Goal: Task Accomplishment & Management: Use online tool/utility

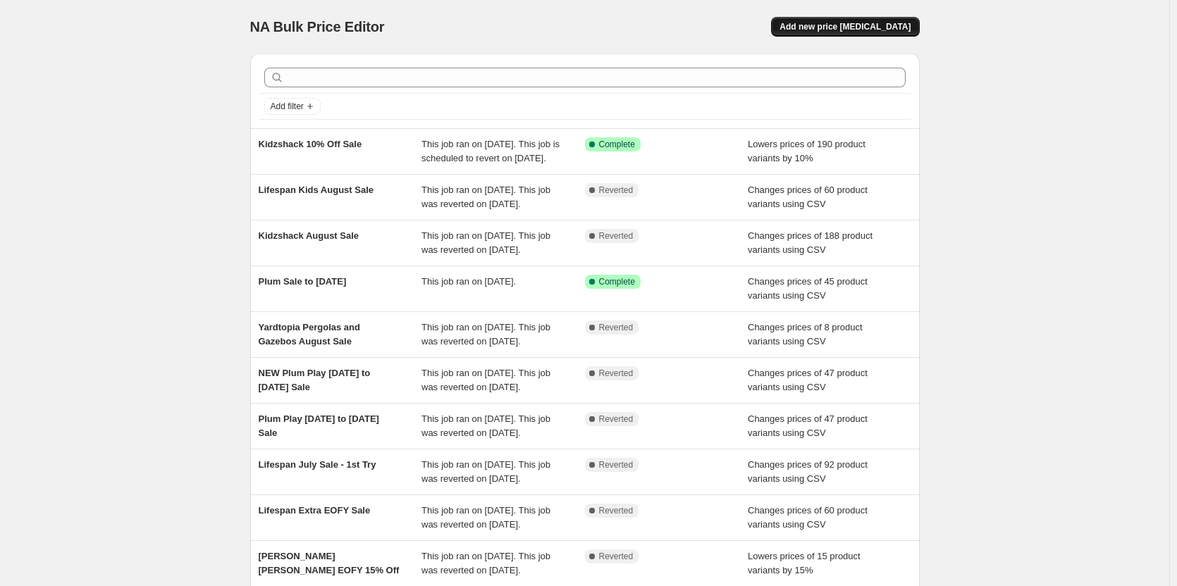
click at [828, 26] on span "Add new price [MEDICAL_DATA]" at bounding box center [845, 26] width 131 height 11
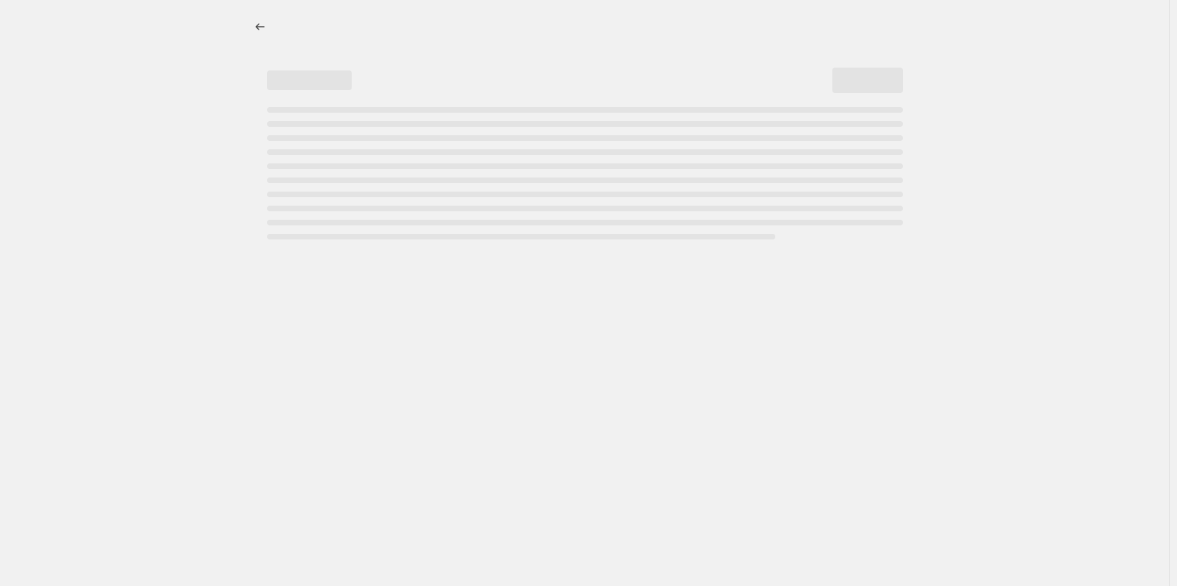
select select "percentage"
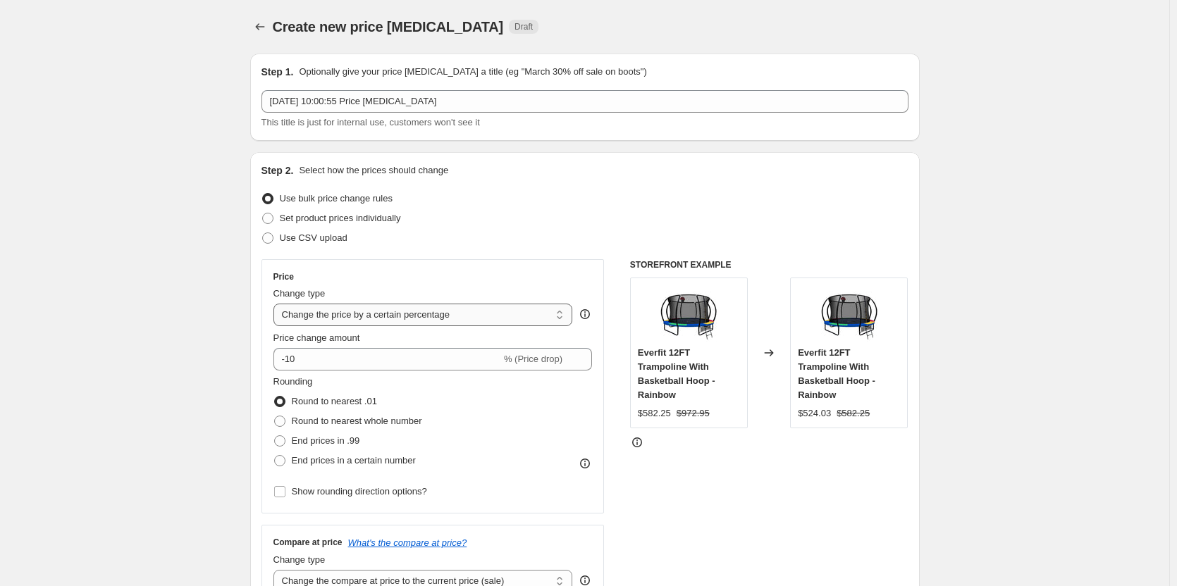
click at [490, 311] on select "Change the price to a certain amount Change the price by a certain amount Chang…" at bounding box center [424, 315] width 300 height 23
click at [481, 312] on select "Change the price to a certain amount Change the price by a certain amount Chang…" at bounding box center [424, 315] width 300 height 23
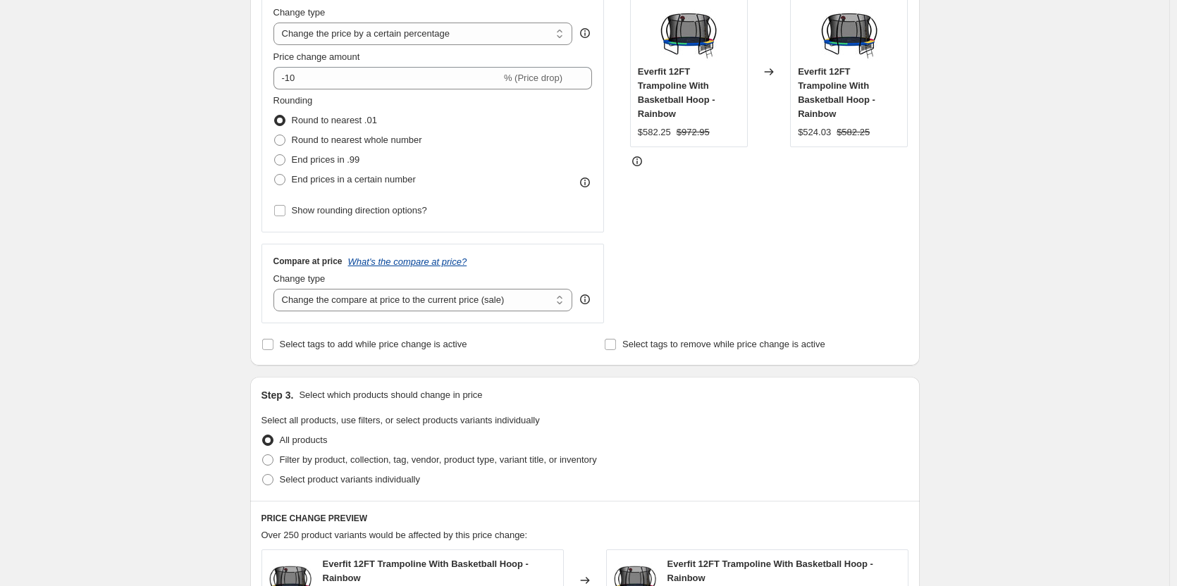
scroll to position [282, 0]
click at [434, 301] on select "Change the compare at price to the current price (sale) Change the compare at p…" at bounding box center [424, 299] width 300 height 23
click at [430, 340] on span "Select tags to add while price change is active" at bounding box center [374, 343] width 188 height 11
click at [274, 340] on input "Select tags to add while price change is active" at bounding box center [267, 343] width 11 height 11
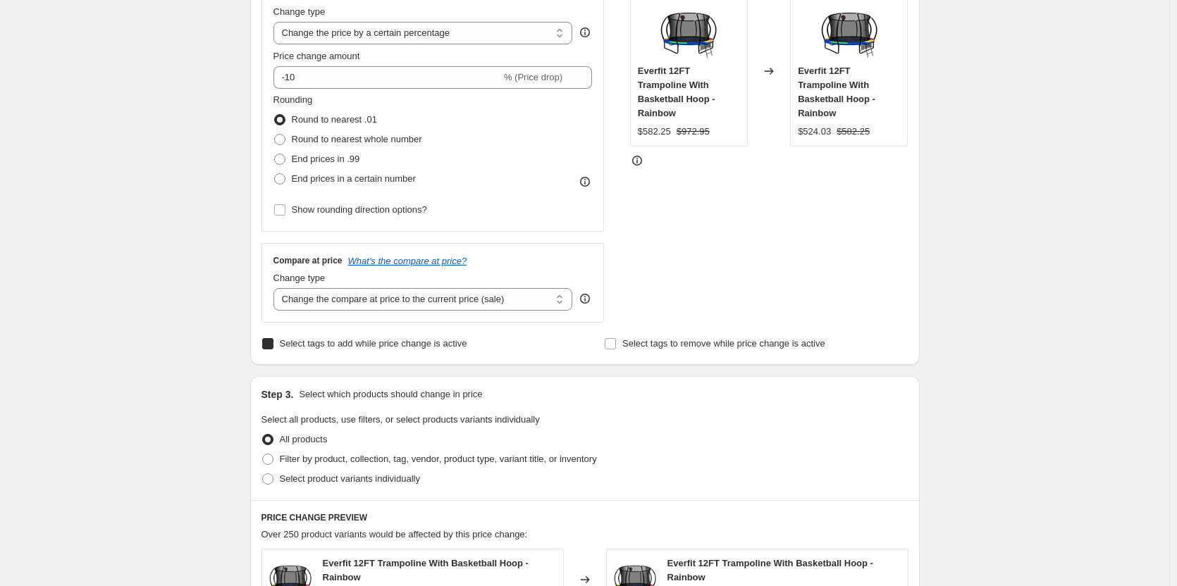
checkbox input "true"
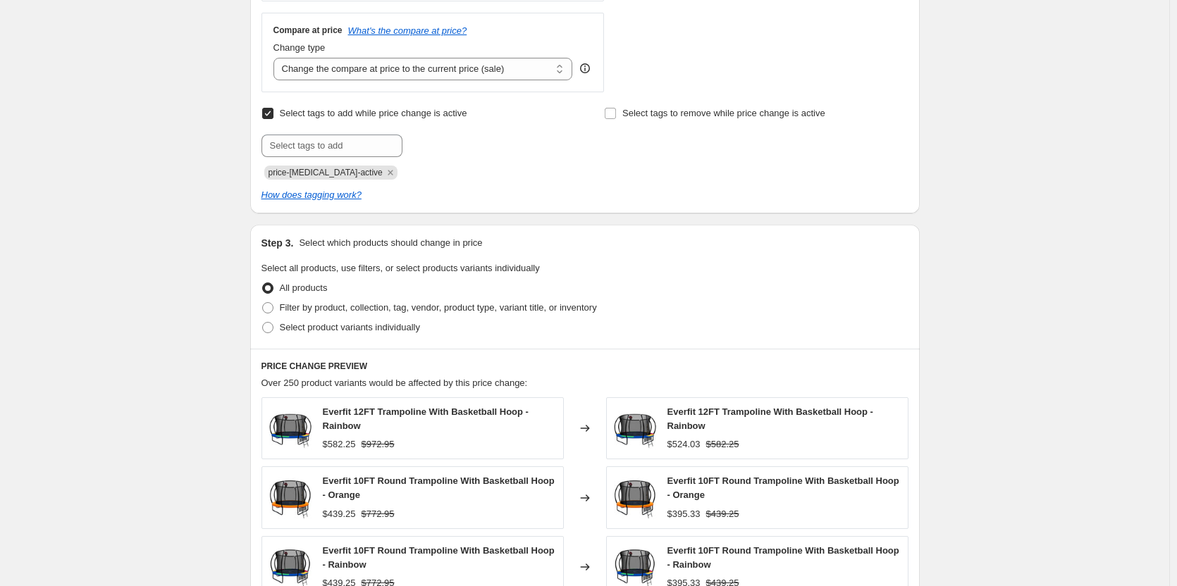
scroll to position [634, 0]
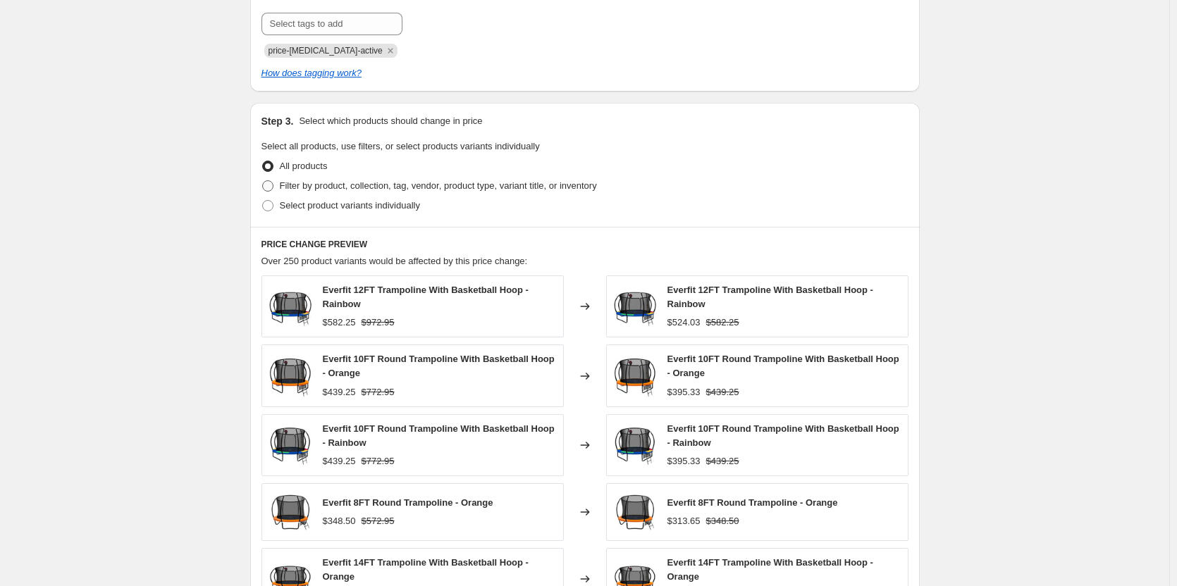
click at [385, 191] on span "Filter by product, collection, tag, vendor, product type, variant title, or inv…" at bounding box center [438, 185] width 317 height 11
click at [263, 181] on input "Filter by product, collection, tag, vendor, product type, variant title, or inv…" at bounding box center [262, 180] width 1 height 1
radio input "true"
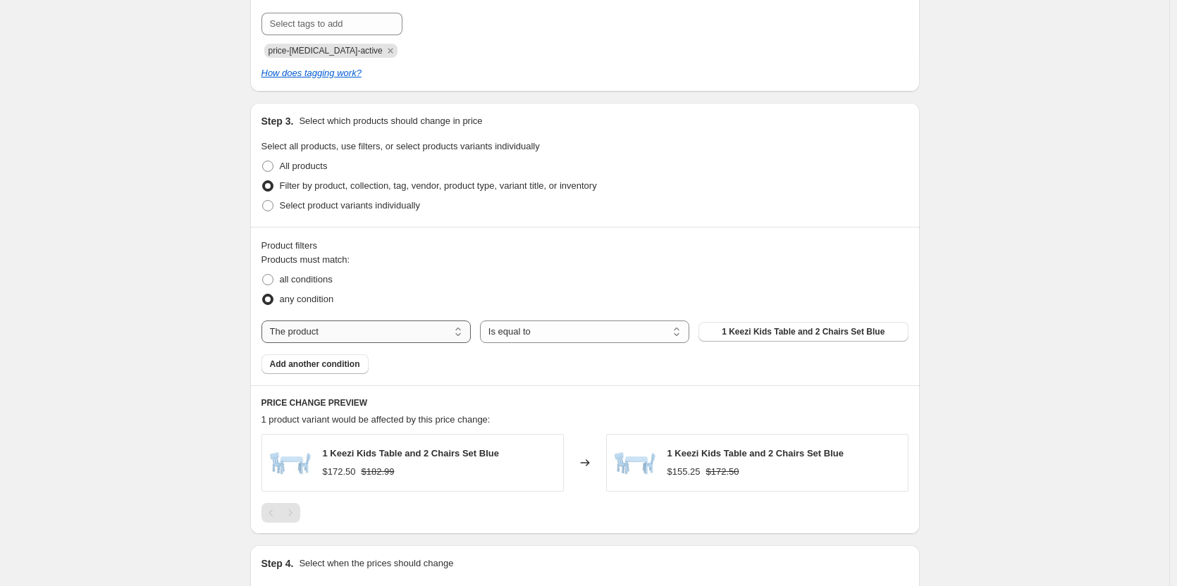
click at [419, 328] on select "The product The product's collection The product's tag The product's vendor The…" at bounding box center [366, 332] width 209 height 23
click at [172, 153] on div "Create new price [MEDICAL_DATA]. This page is ready Create new price [MEDICAL_D…" at bounding box center [584, 59] width 1169 height 1387
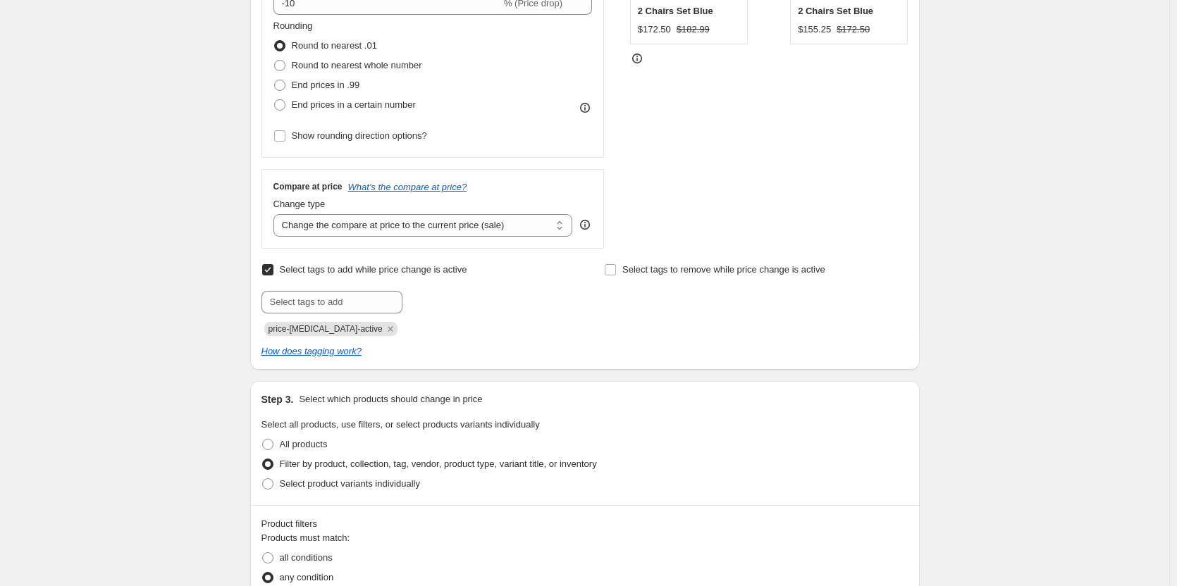
scroll to position [282, 0]
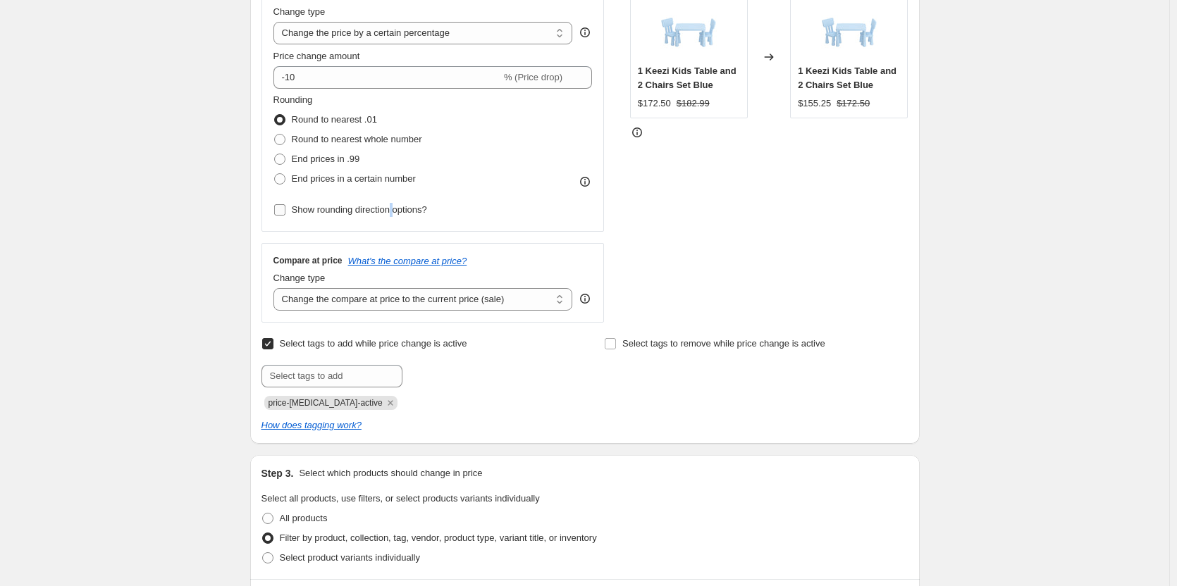
click at [395, 219] on label "Show rounding direction options?" at bounding box center [351, 210] width 154 height 20
click at [393, 210] on span "Show rounding direction options?" at bounding box center [359, 209] width 135 height 11
click at [285, 210] on input "Show rounding direction options?" at bounding box center [279, 209] width 11 height 11
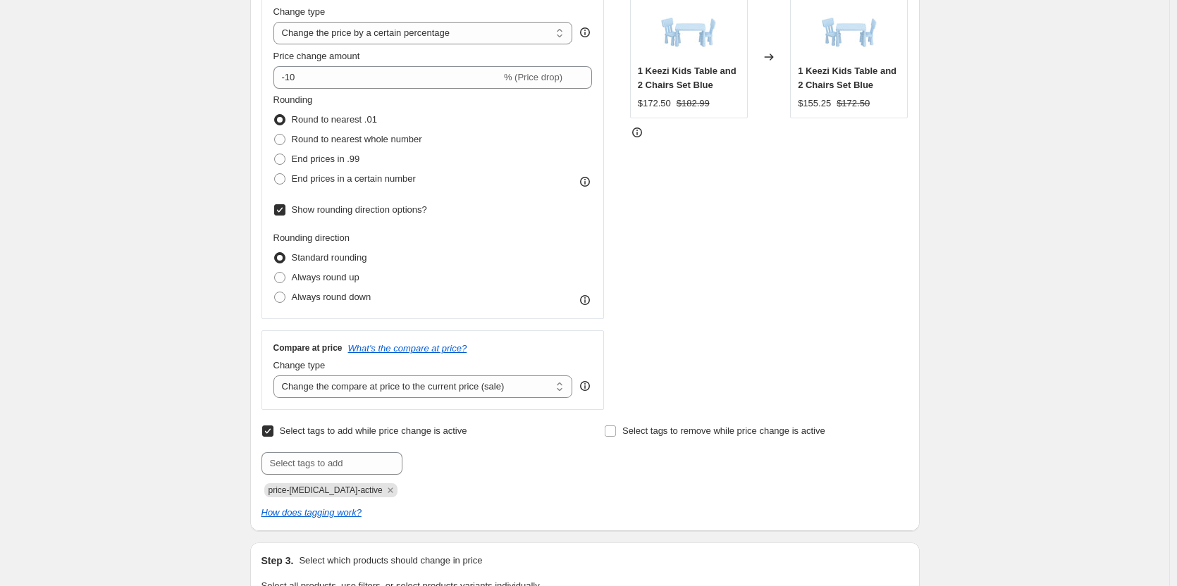
click at [393, 210] on span "Show rounding direction options?" at bounding box center [359, 209] width 135 height 11
click at [285, 210] on input "Show rounding direction options?" at bounding box center [279, 209] width 11 height 11
checkbox input "false"
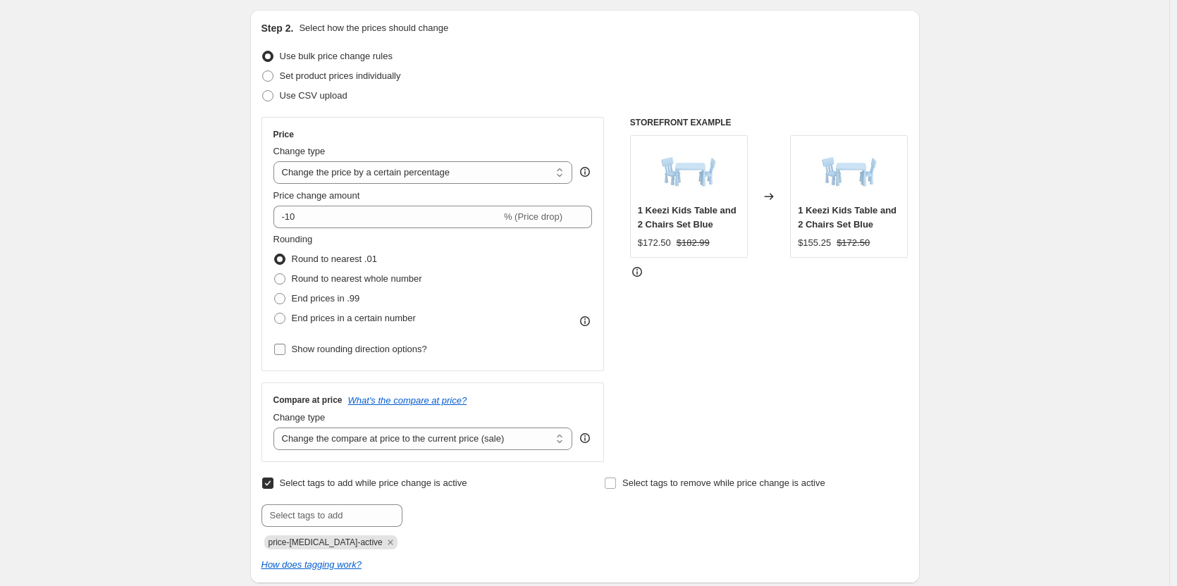
scroll to position [70, 0]
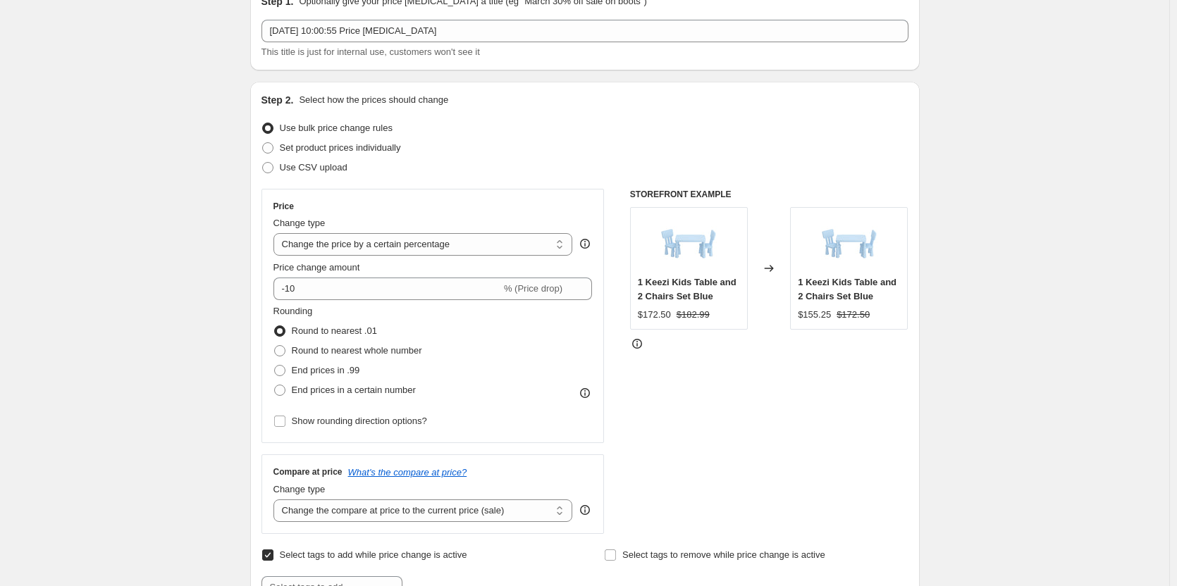
drag, startPoint x: 307, startPoint y: 154, endPoint x: 245, endPoint y: 149, distance: 61.6
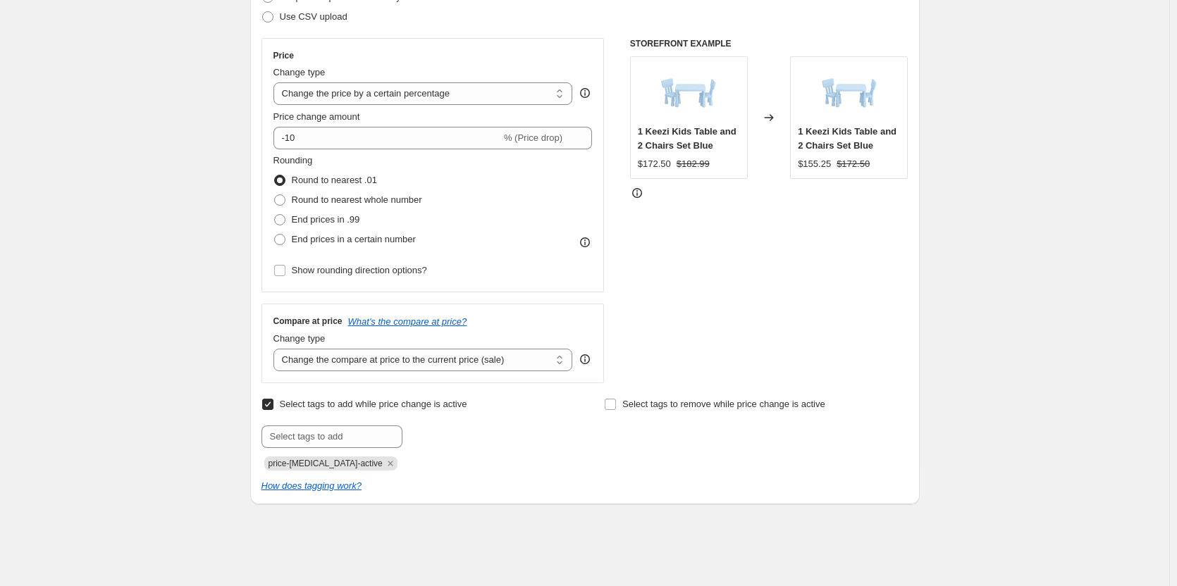
scroll to position [352, 0]
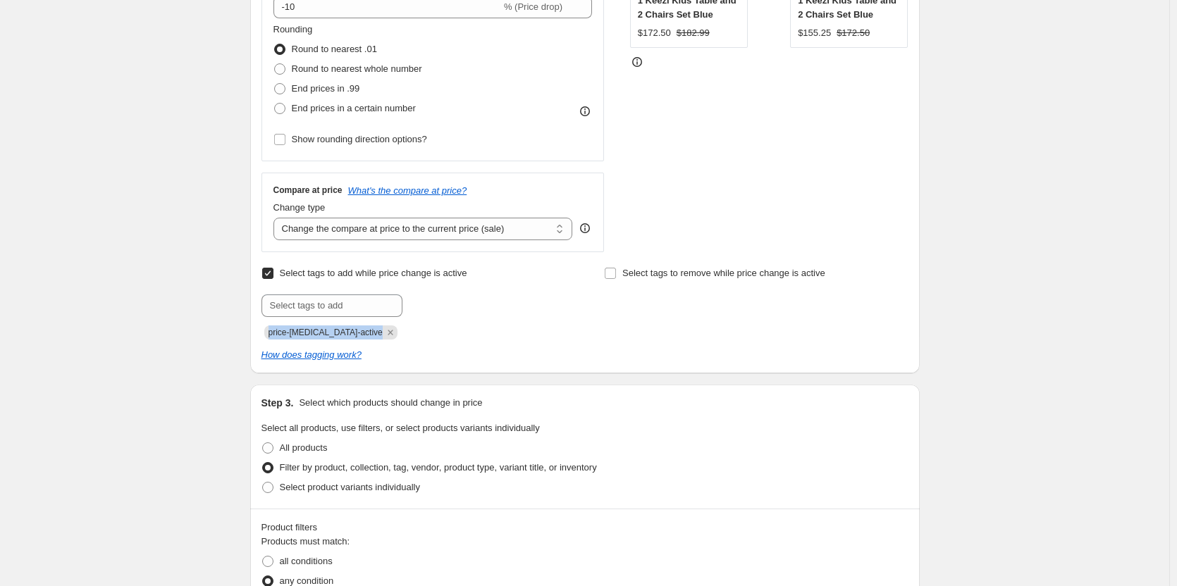
drag, startPoint x: 362, startPoint y: 326, endPoint x: 262, endPoint y: 323, distance: 99.5
click at [262, 323] on div "Step 2. Select how the prices should change Use bulk price change rules Set pro…" at bounding box center [585, 87] width 670 height 574
copy span "price-[MEDICAL_DATA]-active"
click at [311, 310] on input "text" at bounding box center [332, 306] width 141 height 23
paste input "price-[MEDICAL_DATA]-active"
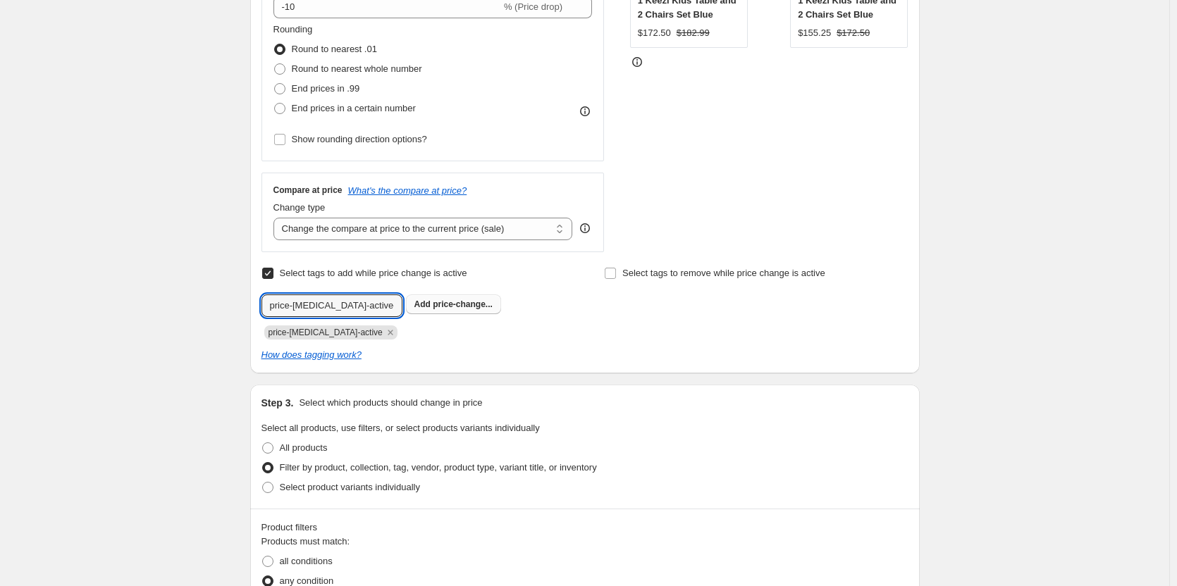
type input "price-[MEDICAL_DATA]-active-dsz"
click at [411, 312] on button "Add price-change..." at bounding box center [453, 305] width 95 height 20
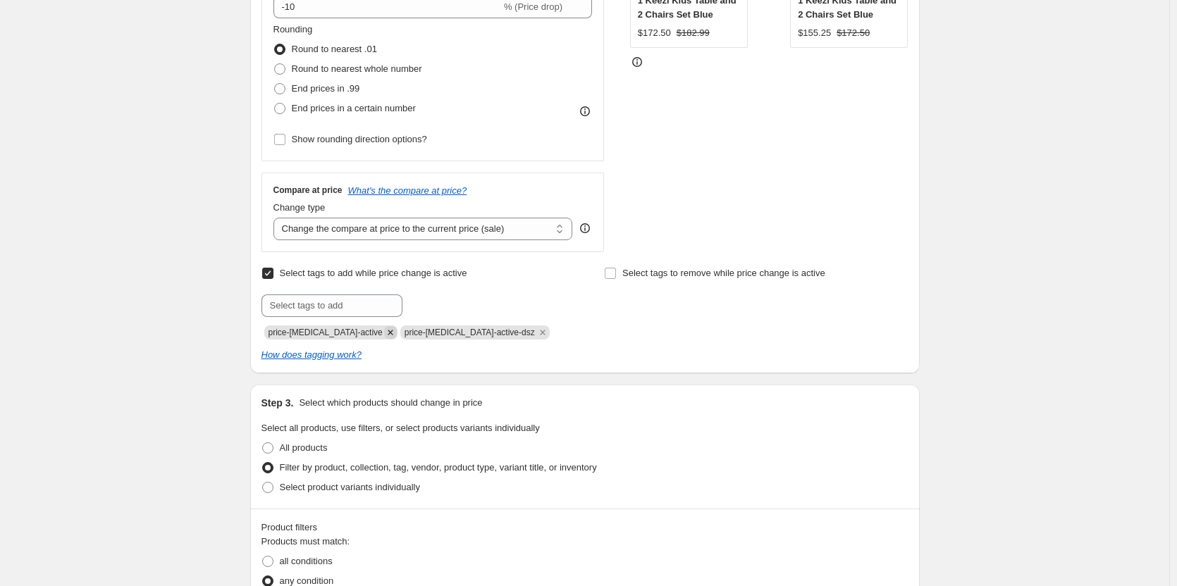
click at [384, 334] on icon "Remove price-change-job-active" at bounding box center [390, 332] width 13 height 13
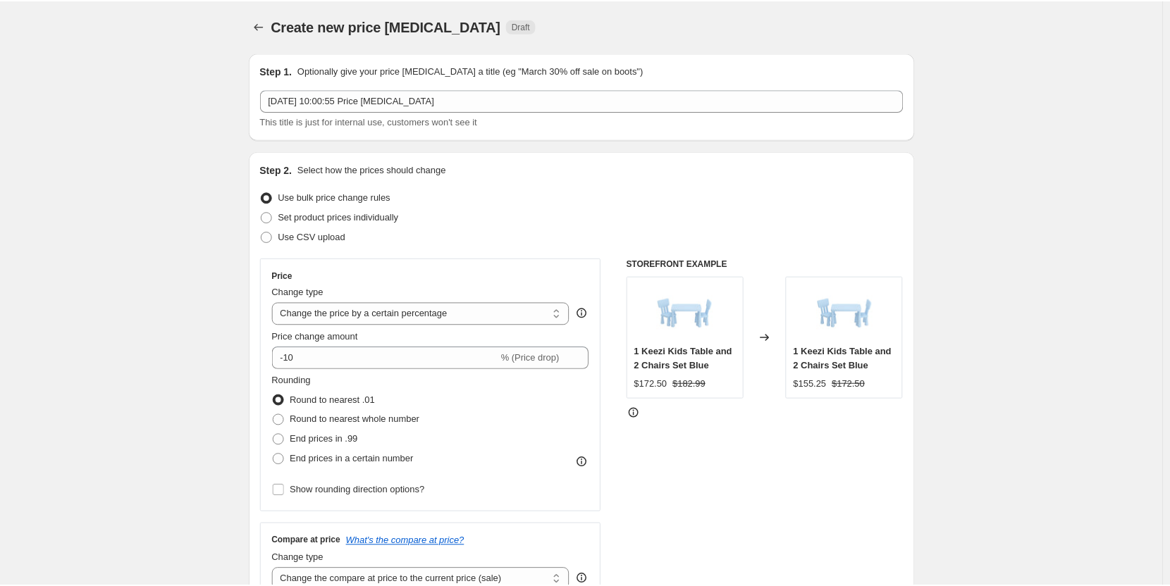
scroll to position [0, 0]
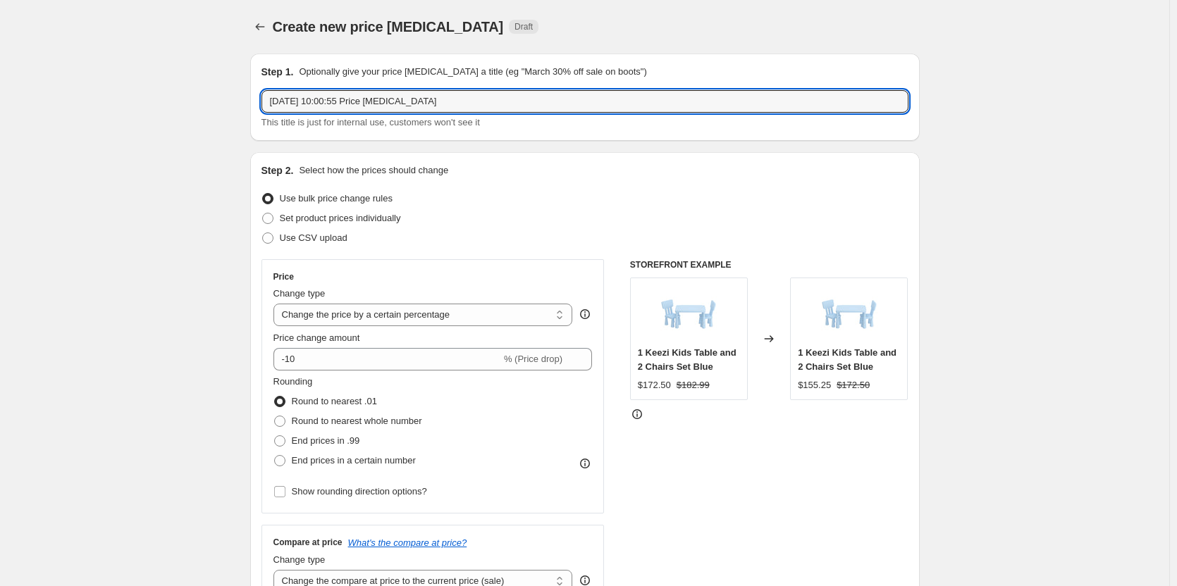
drag, startPoint x: 425, startPoint y: 102, endPoint x: 216, endPoint y: 88, distance: 209.8
paste input "V264-"
type input "DSZ Sept V264 Supplier"
